Goal: Download file/media

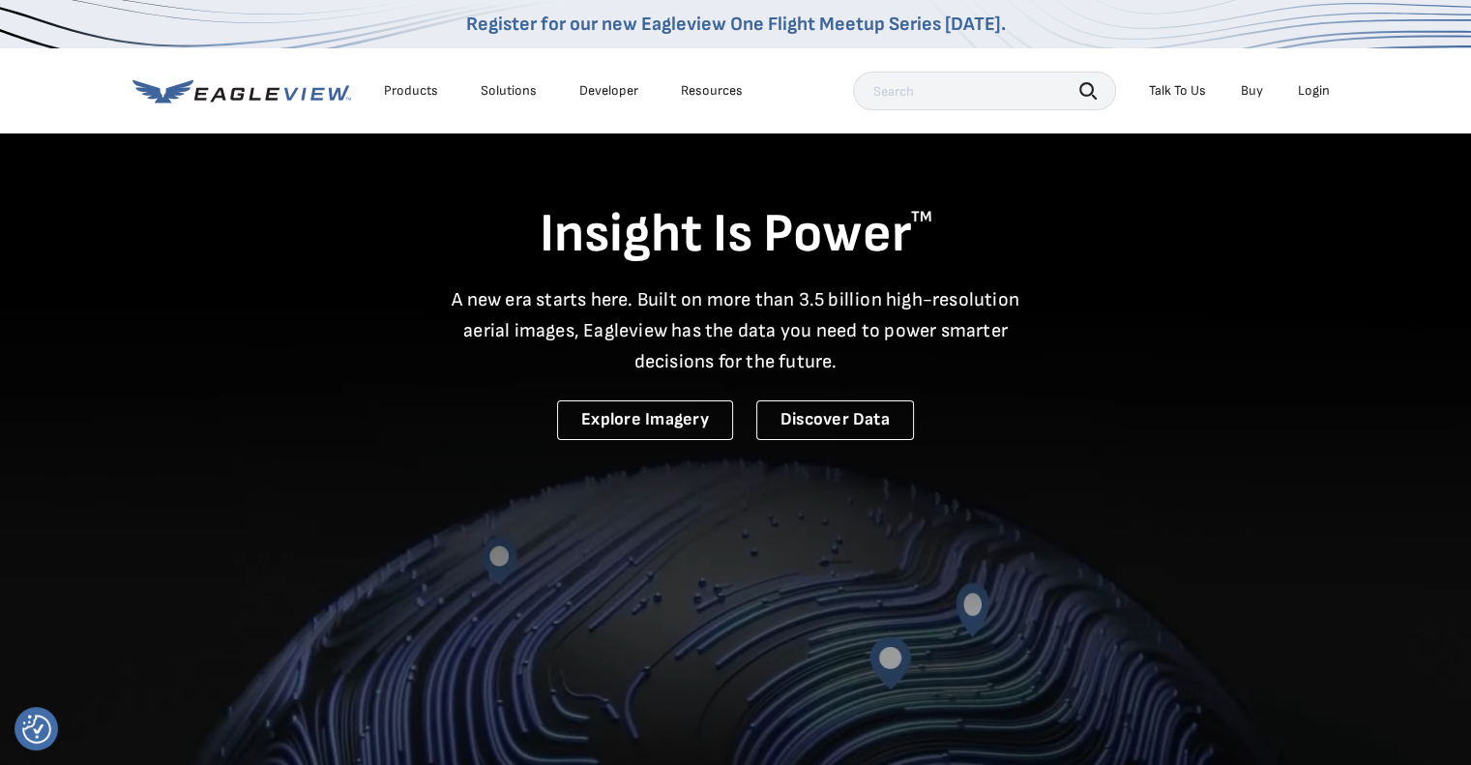
click at [1296, 83] on li "Login" at bounding box center [1314, 90] width 51 height 29
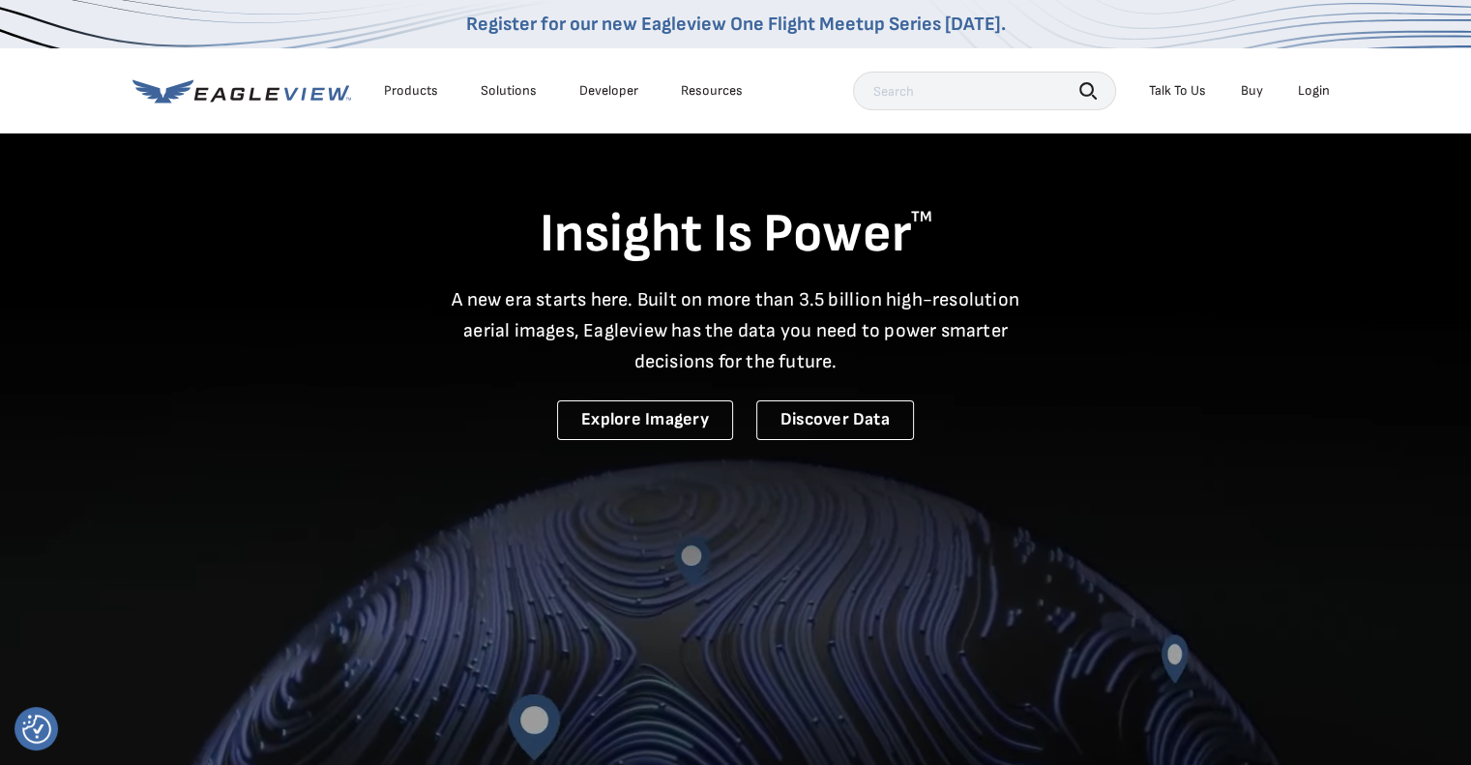
click at [1317, 91] on div "Login" at bounding box center [1314, 90] width 32 height 17
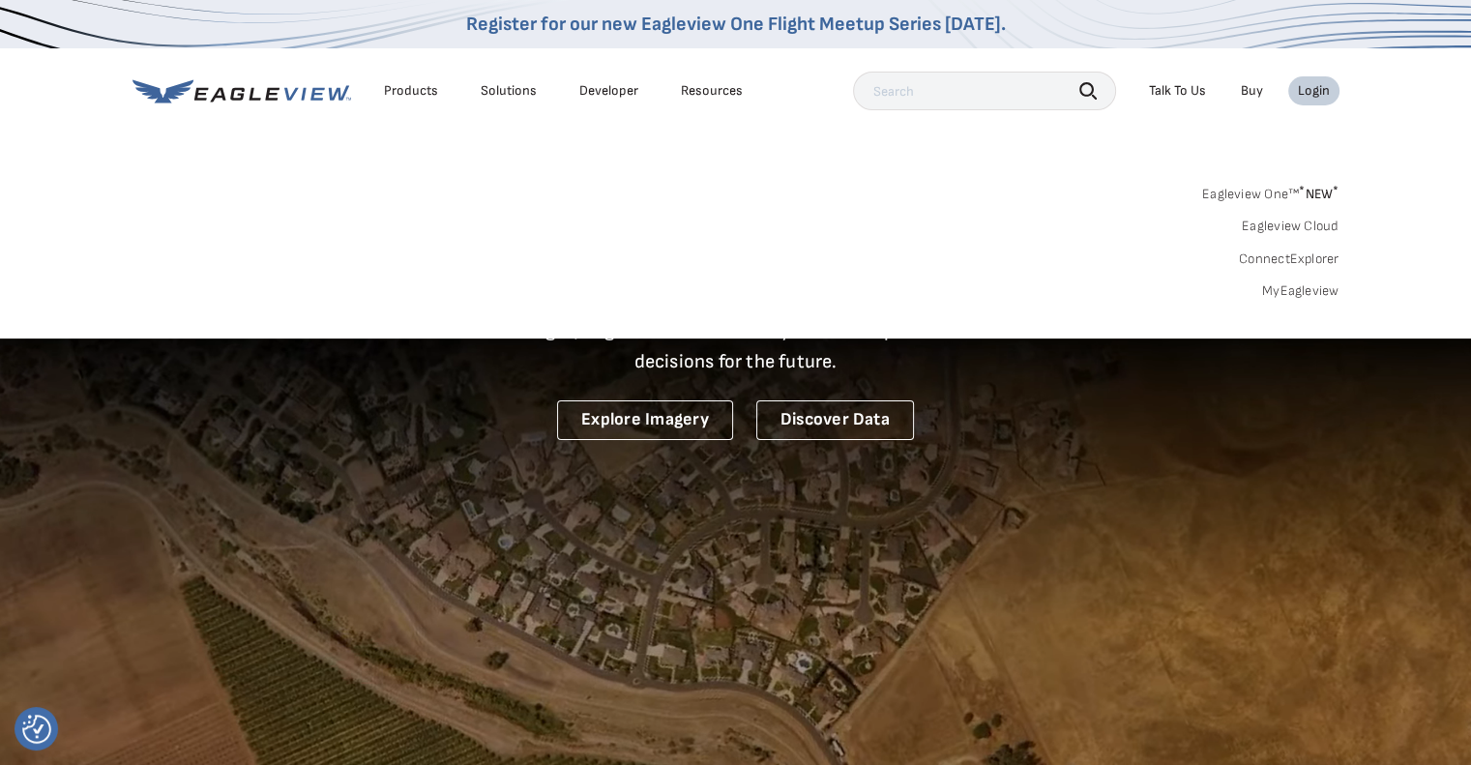
click at [1298, 284] on link "MyEagleview" at bounding box center [1300, 290] width 77 height 17
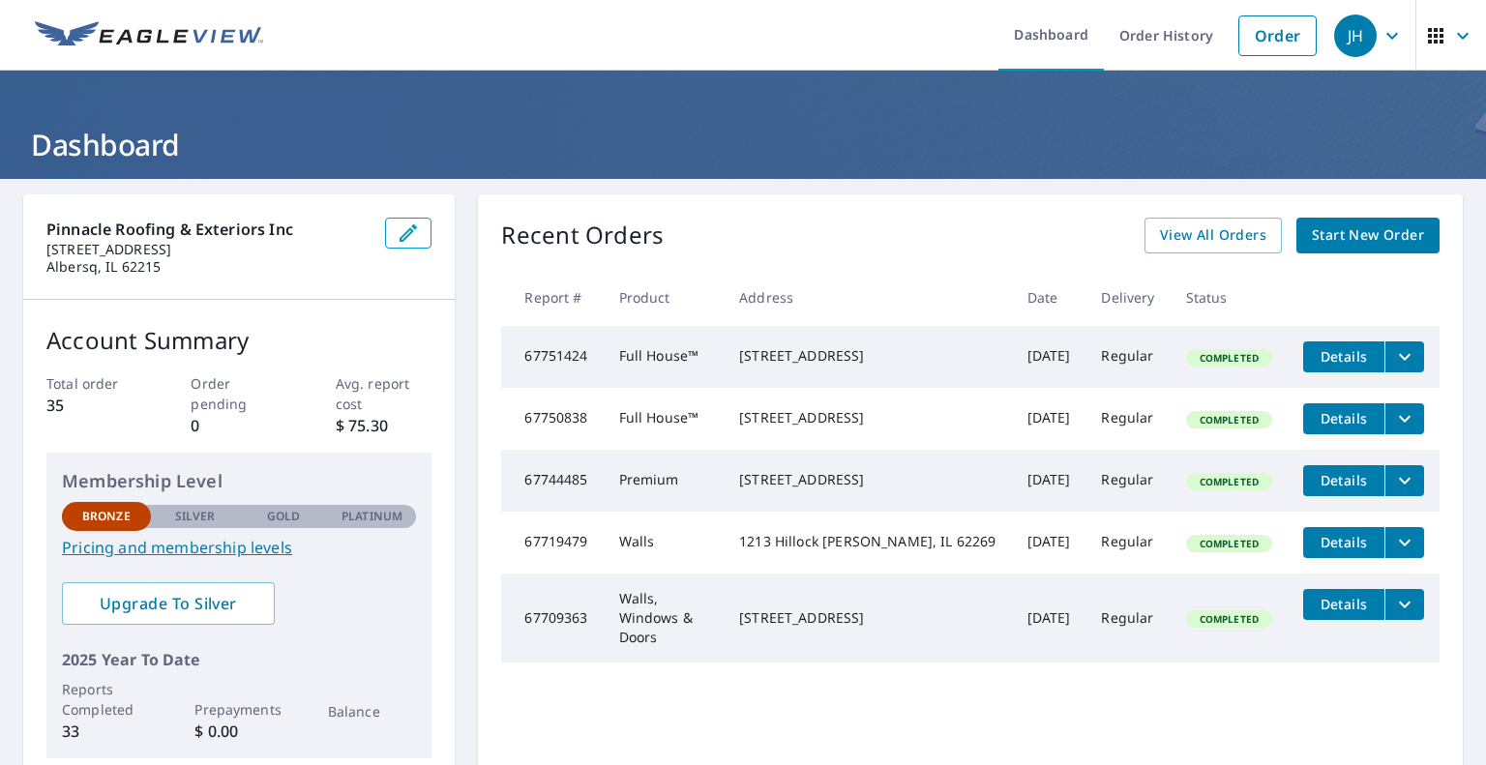
click at [1393, 492] on icon "filesDropdownBtn-67744485" at bounding box center [1404, 480] width 23 height 23
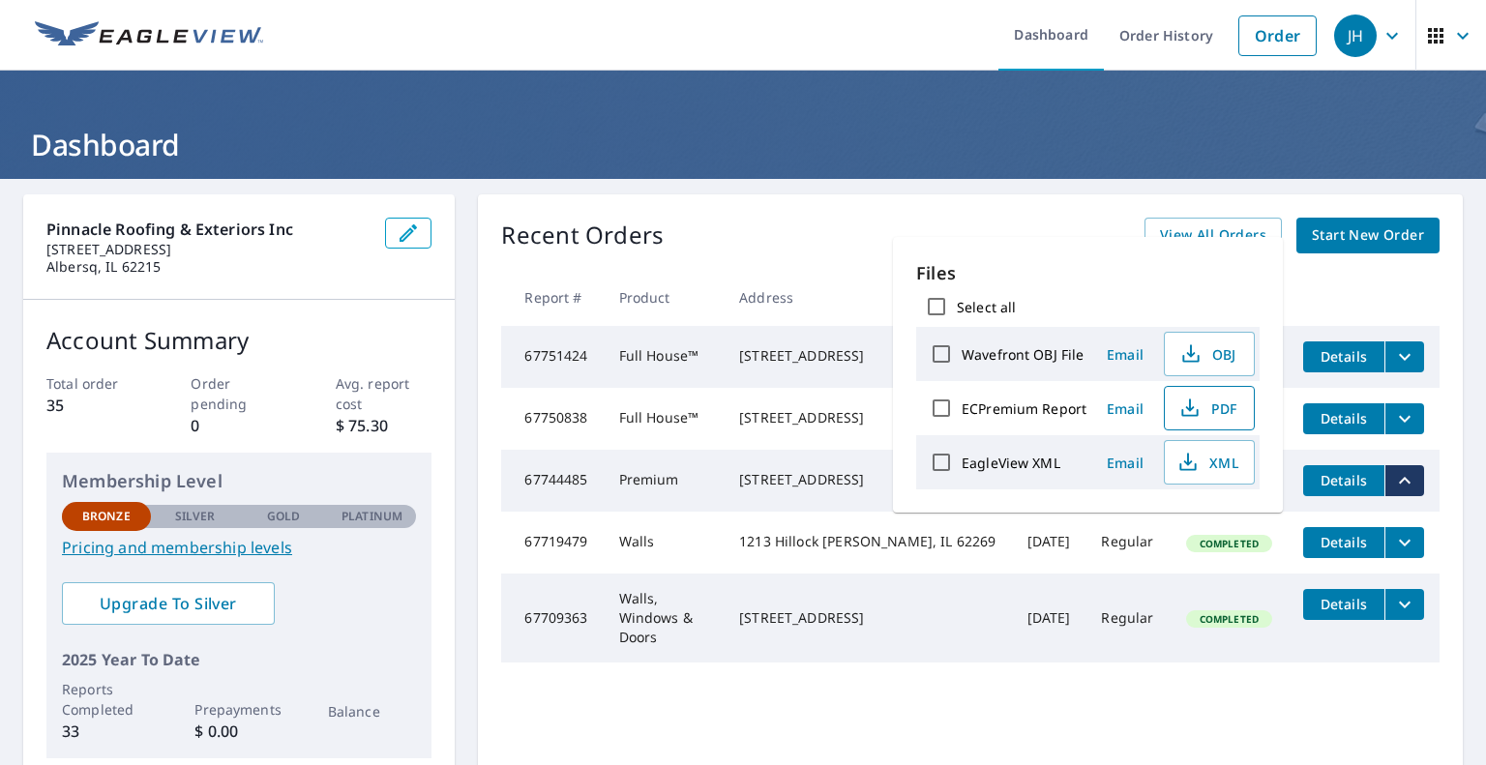
click at [1220, 408] on span "PDF" at bounding box center [1207, 408] width 62 height 23
click at [1049, 208] on div "Recent Orders View All Orders Start New Order Report # Product Address Date Del…" at bounding box center [970, 487] width 985 height 587
